Goal: Navigation & Orientation: Understand site structure

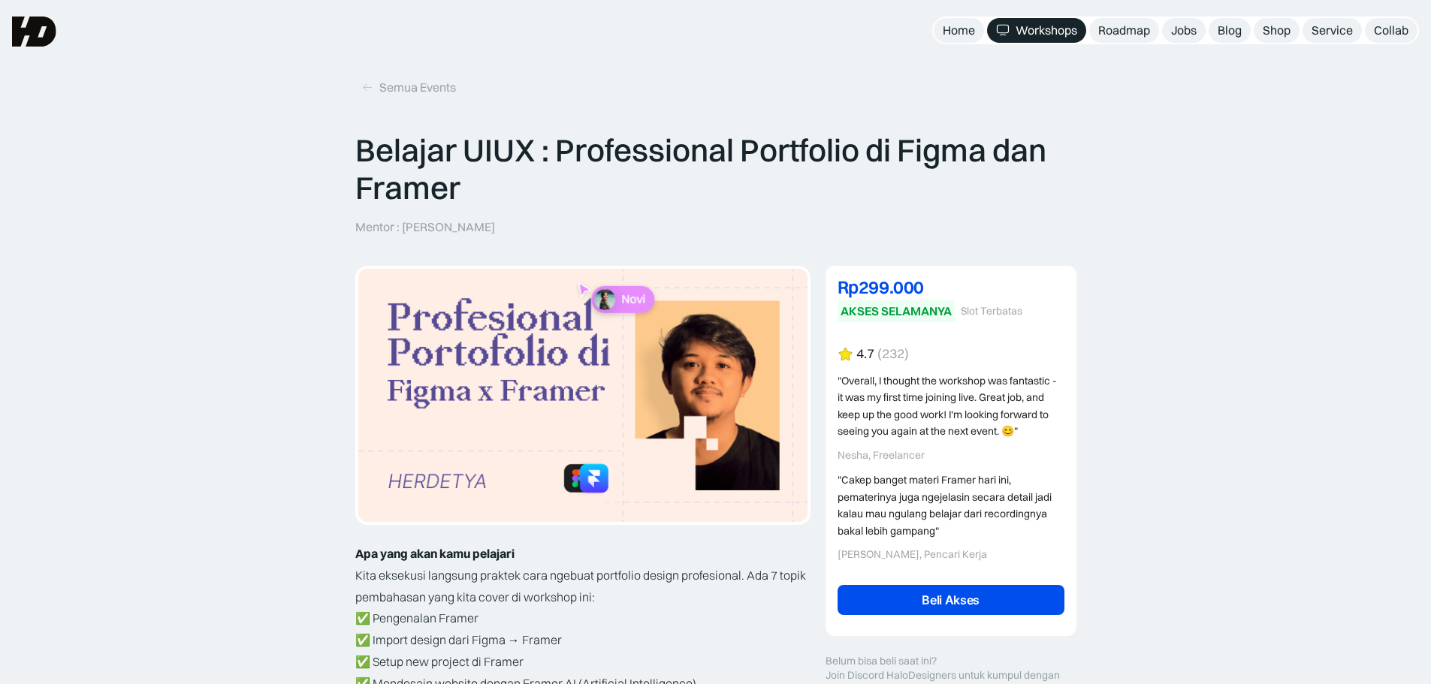
click at [1037, 32] on div "Workshops" at bounding box center [1046, 31] width 62 height 16
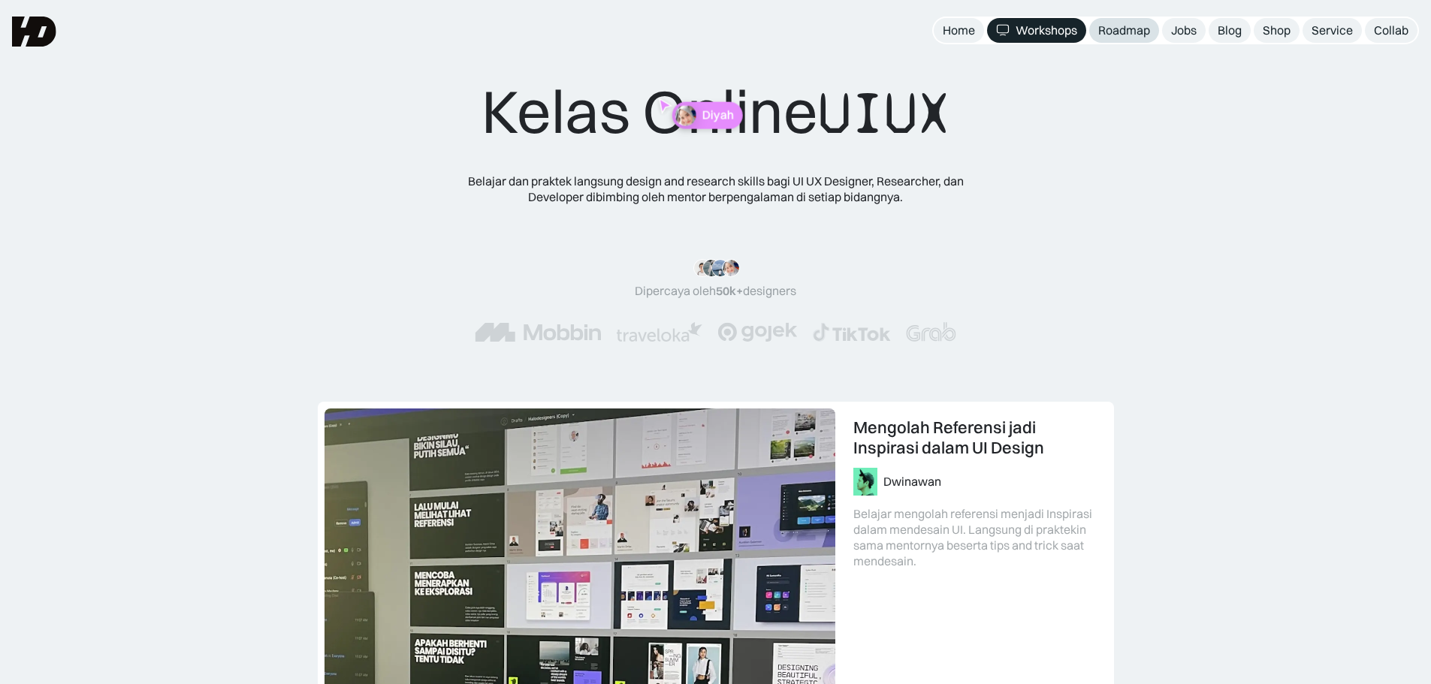
click at [1089, 33] on link "Roadmap" at bounding box center [1124, 30] width 70 height 25
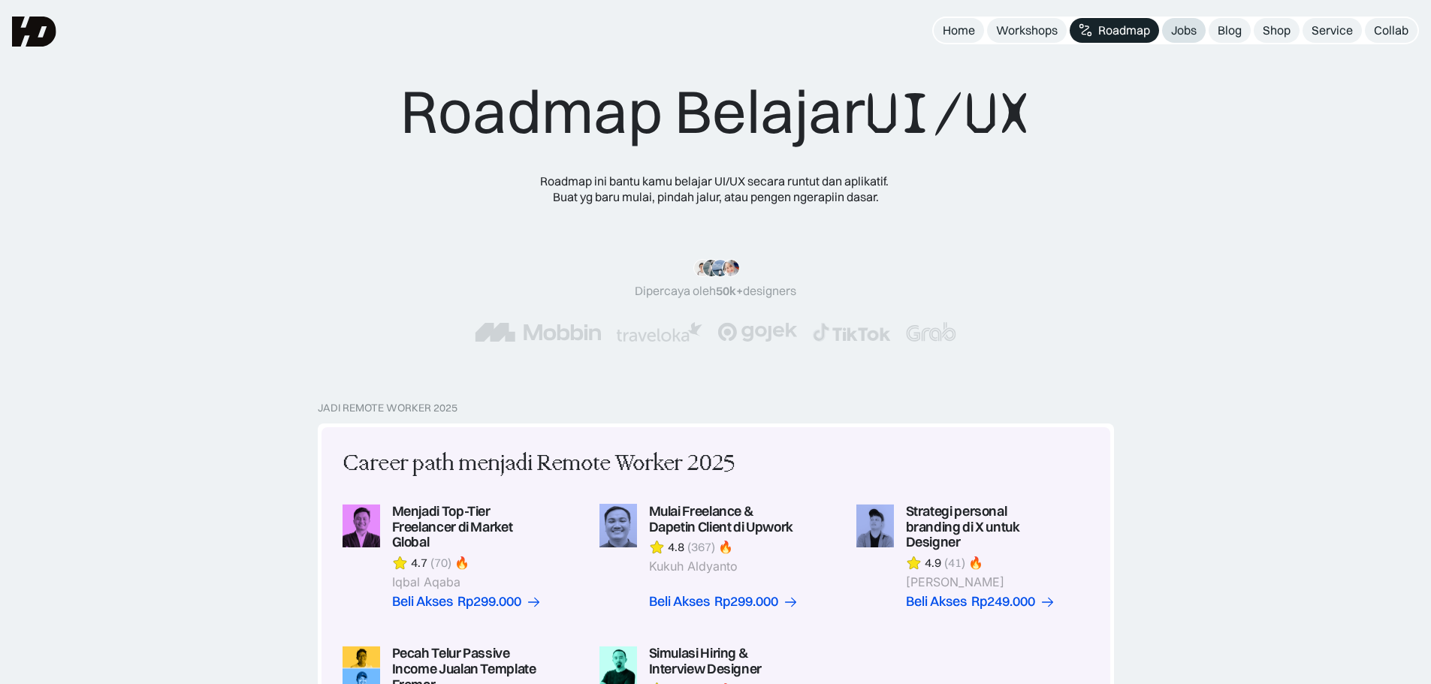
click at [1176, 32] on div "Jobs" at bounding box center [1184, 31] width 26 height 16
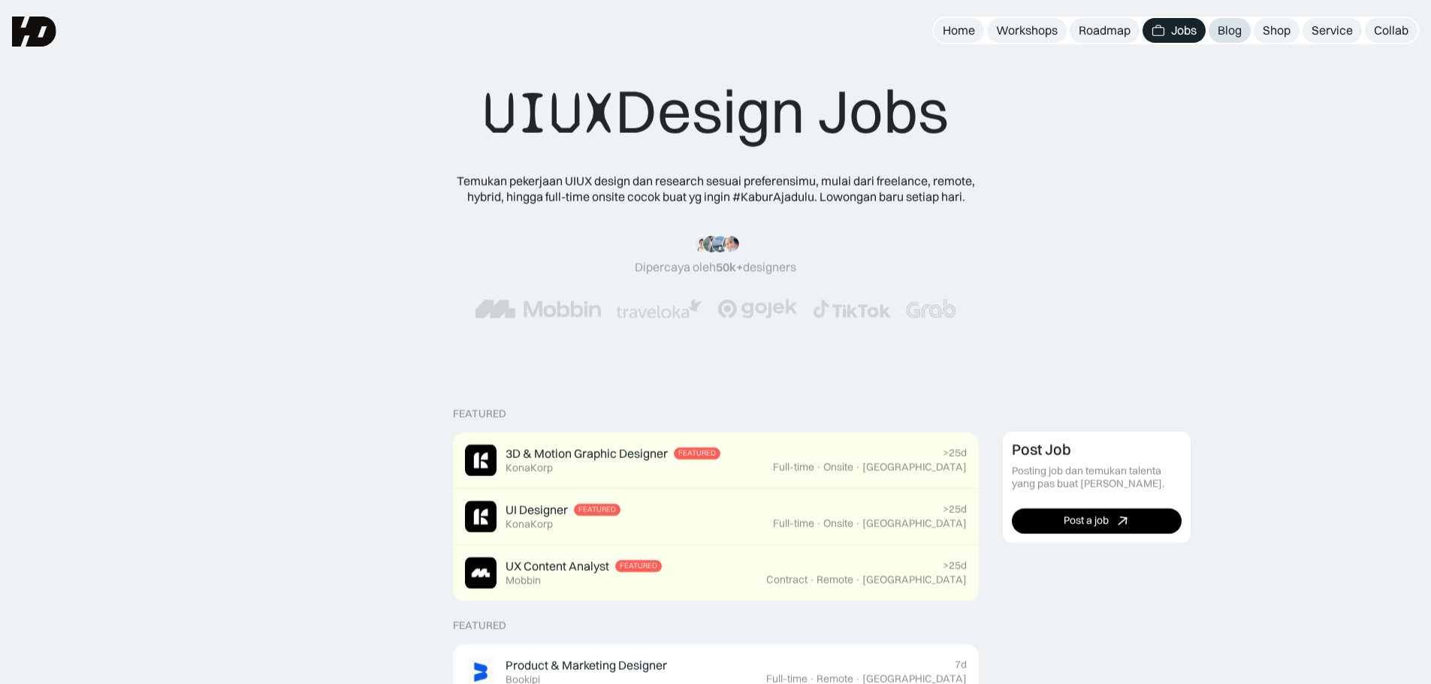
click at [1217, 25] on div "Blog" at bounding box center [1229, 31] width 24 height 16
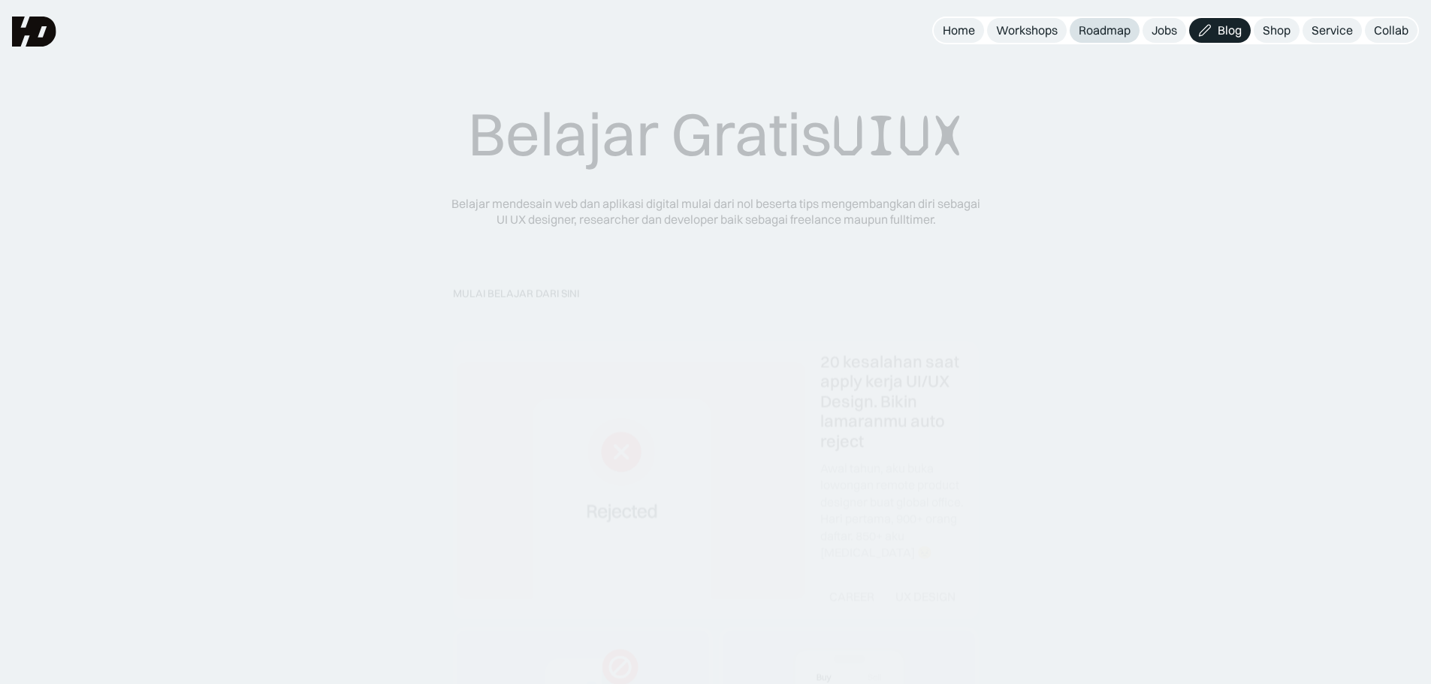
click at [1087, 33] on div "Roadmap" at bounding box center [1104, 31] width 52 height 16
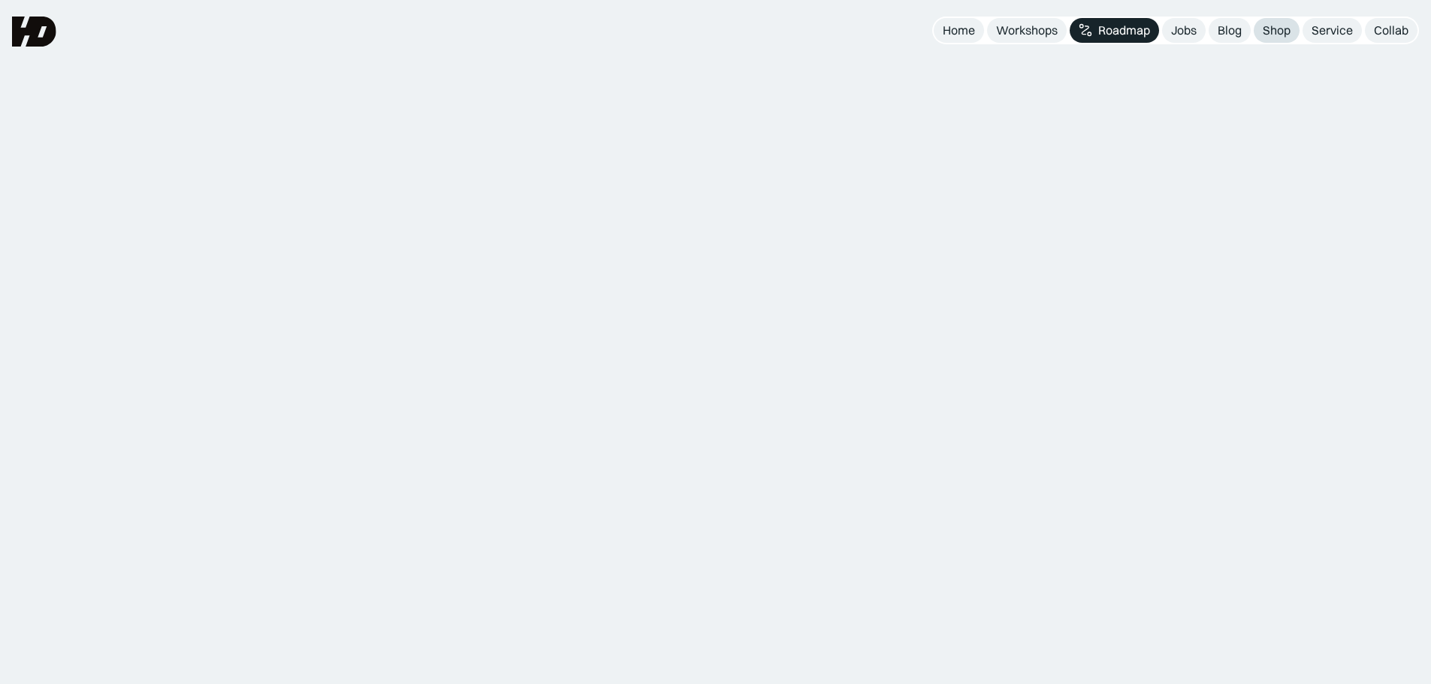
click at [1269, 31] on div "Shop" at bounding box center [1276, 31] width 28 height 16
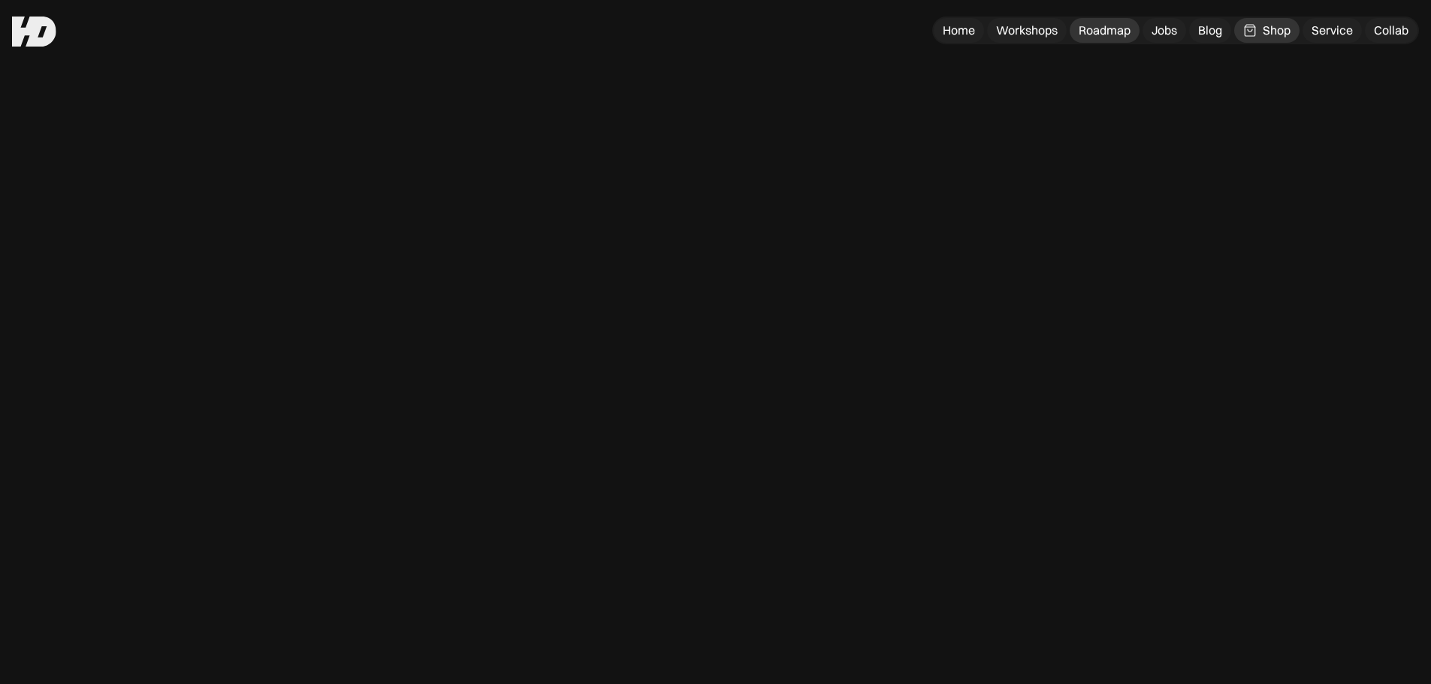
click at [1096, 30] on div "Roadmap" at bounding box center [1104, 31] width 52 height 16
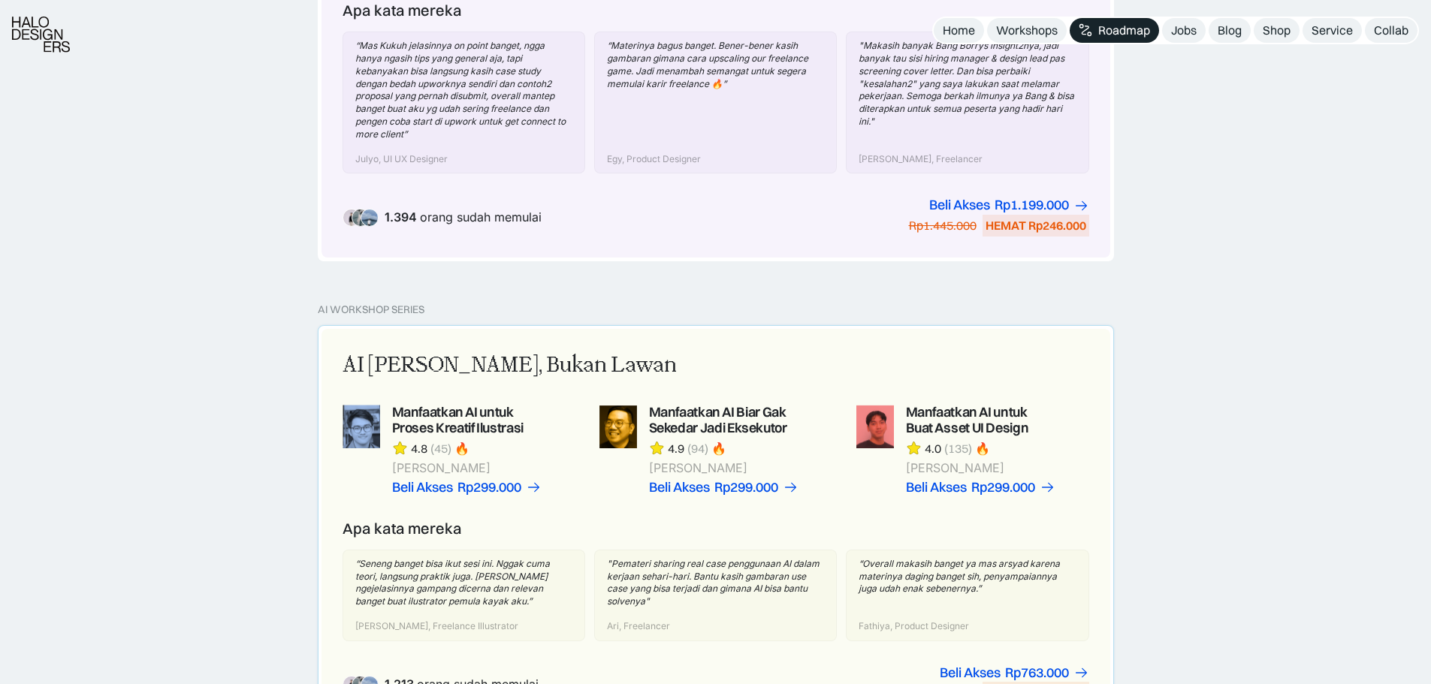
scroll to position [1627, 0]
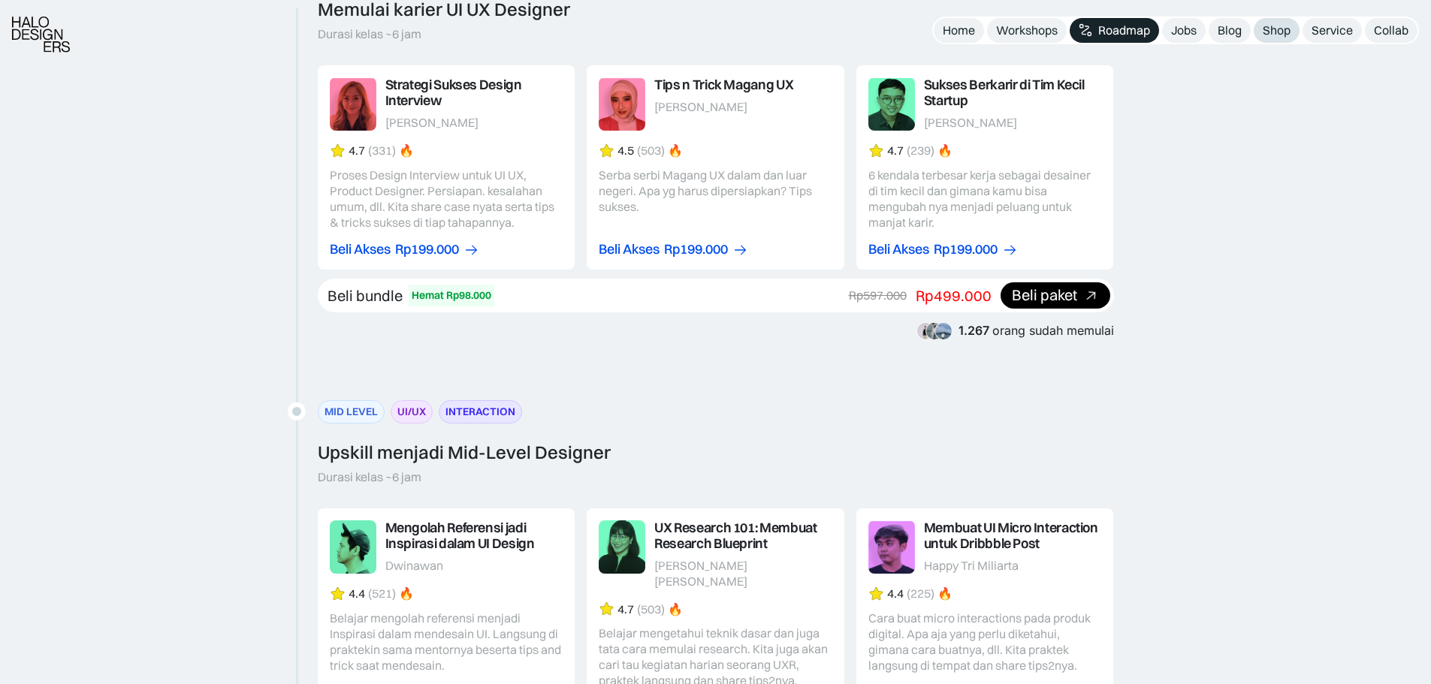
click at [1292, 32] on link "Shop" at bounding box center [1276, 30] width 46 height 25
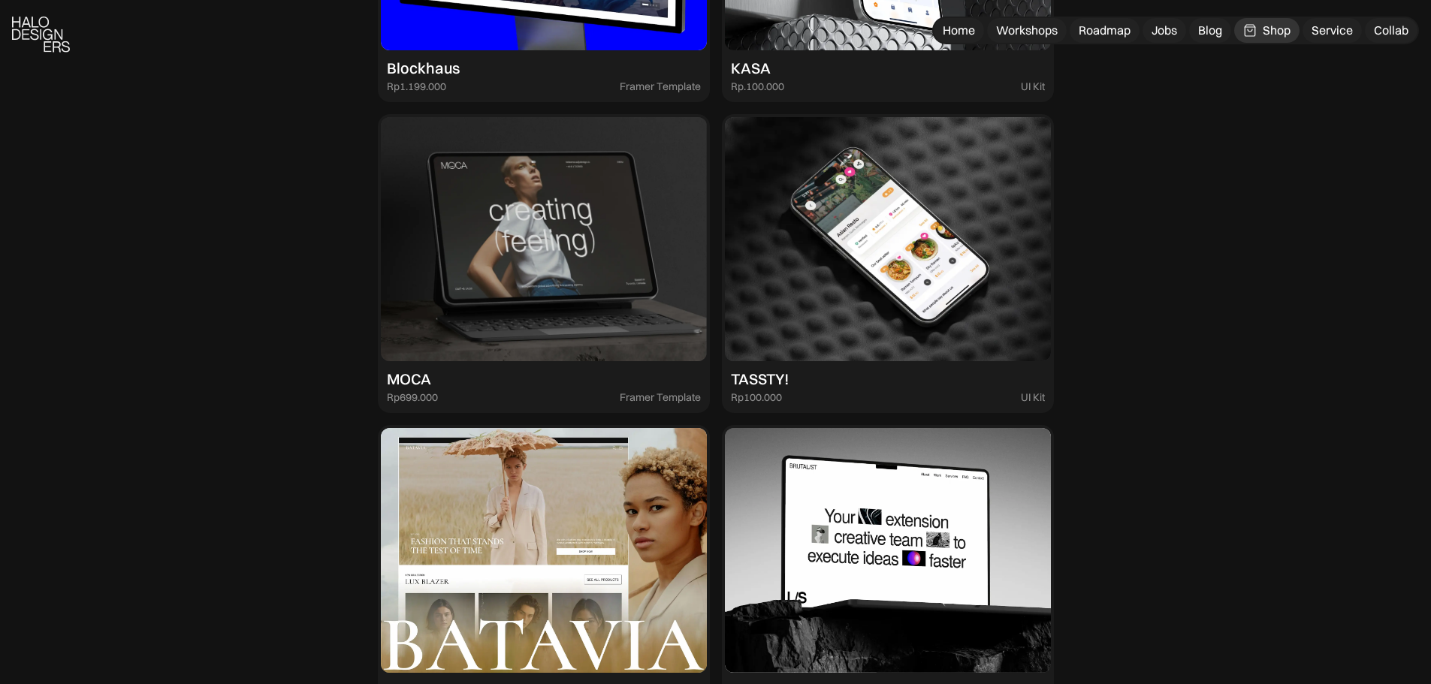
scroll to position [2378, 0]
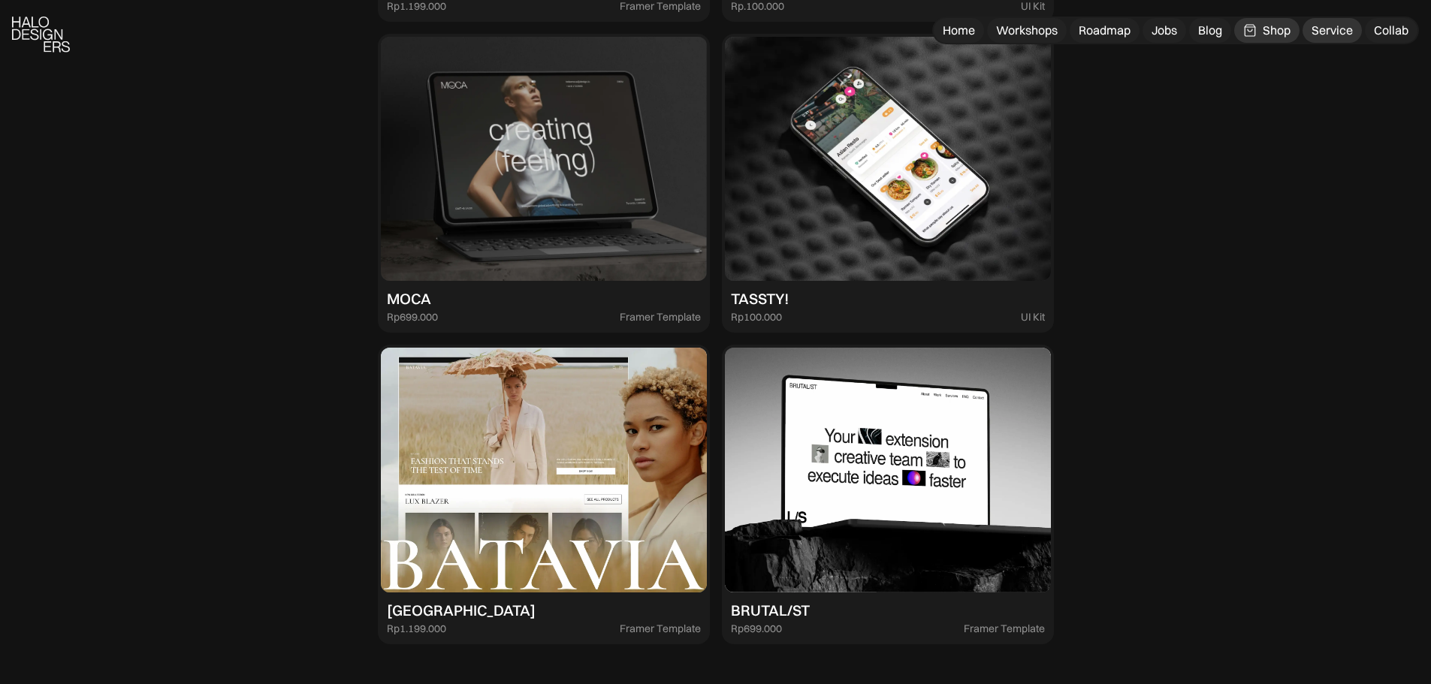
click at [1340, 31] on div "Service" at bounding box center [1331, 31] width 41 height 16
click at [1383, 28] on div "Collab" at bounding box center [1390, 31] width 35 height 16
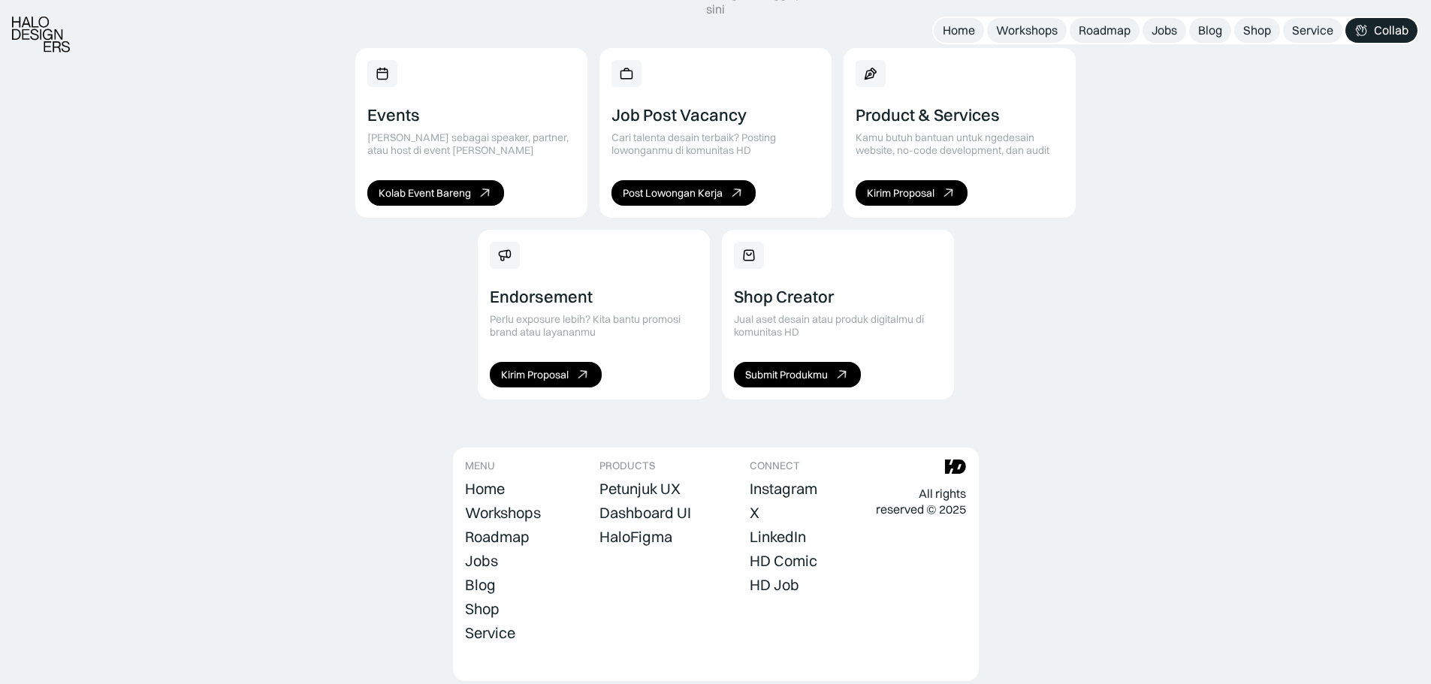
scroll to position [1035, 0]
